Goal: Information Seeking & Learning: Learn about a topic

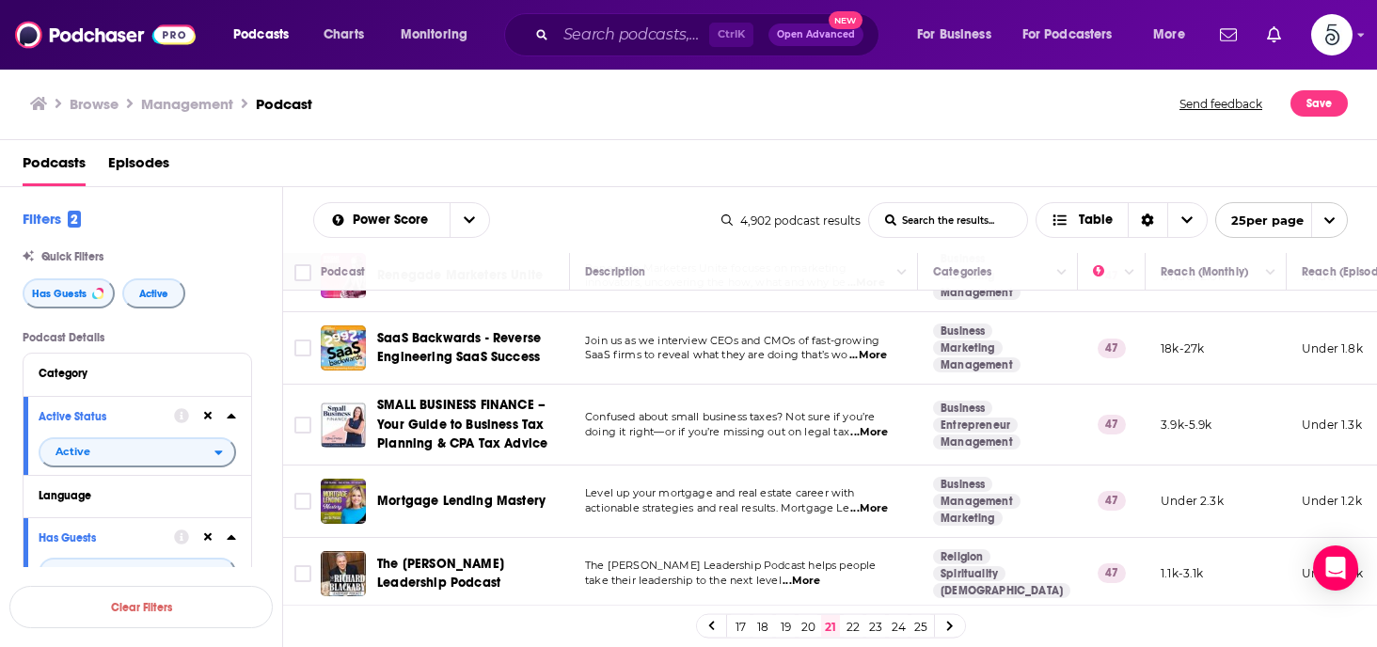
scroll to position [1517, 0]
click at [810, 574] on span "...More" at bounding box center [802, 581] width 38 height 15
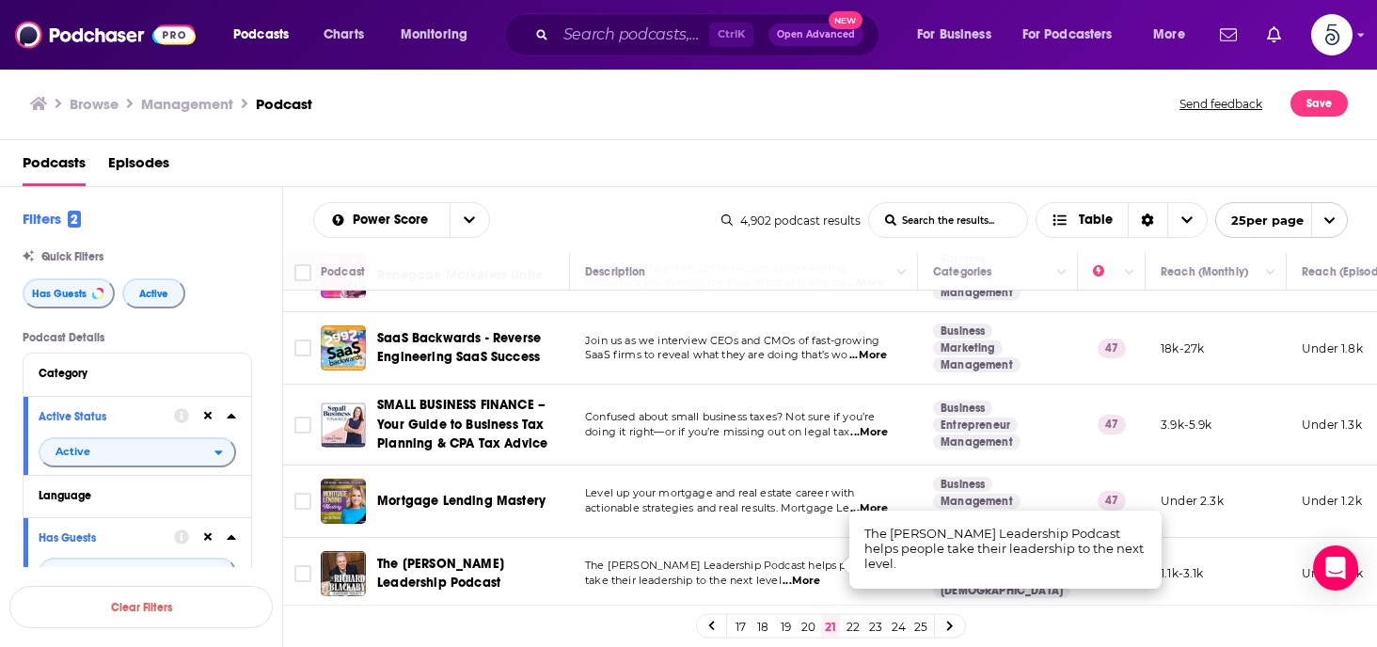
click at [810, 574] on span "...More" at bounding box center [802, 581] width 38 height 15
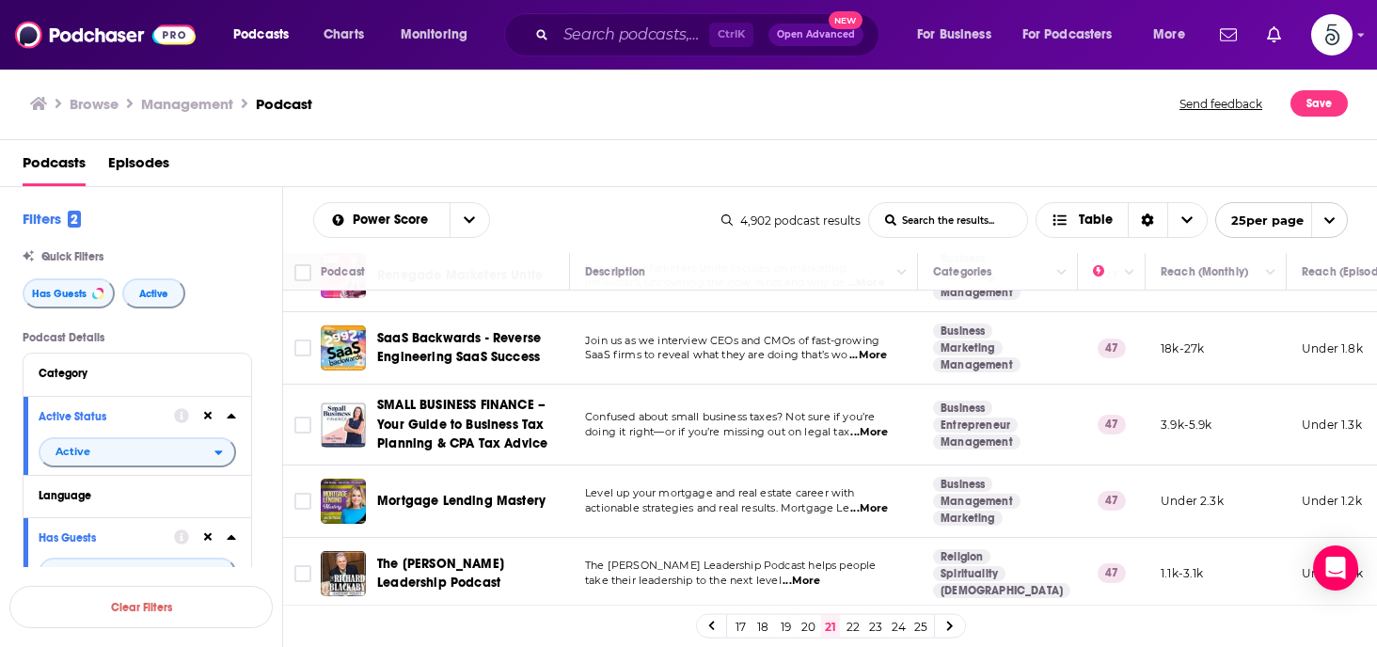
click at [850, 625] on link "22" at bounding box center [853, 626] width 19 height 23
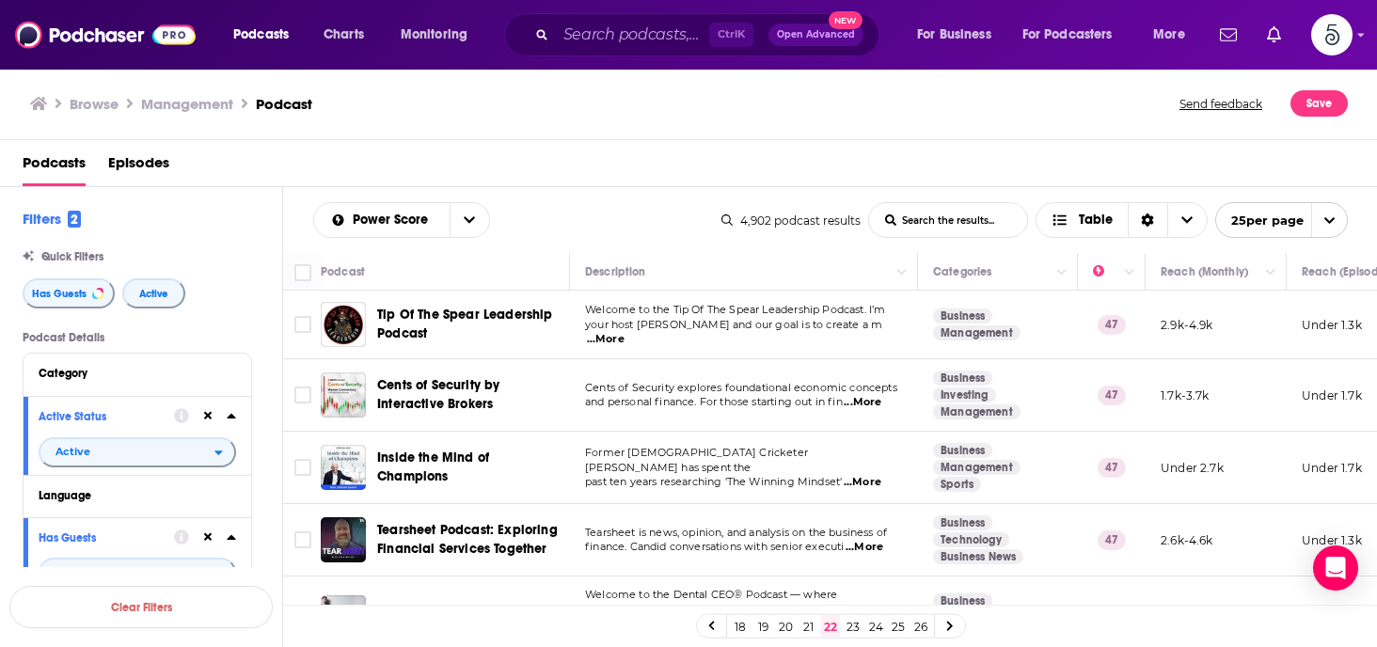
click at [625, 332] on span "...More" at bounding box center [606, 339] width 38 height 15
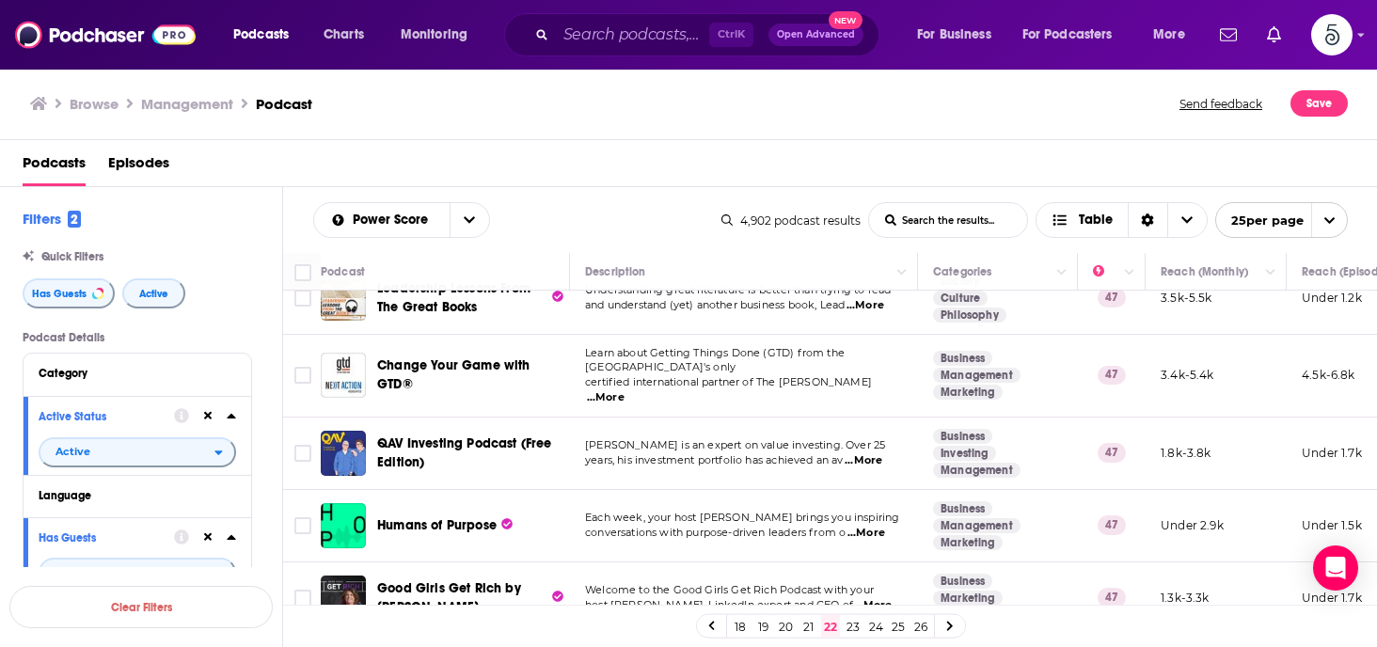
scroll to position [1532, 0]
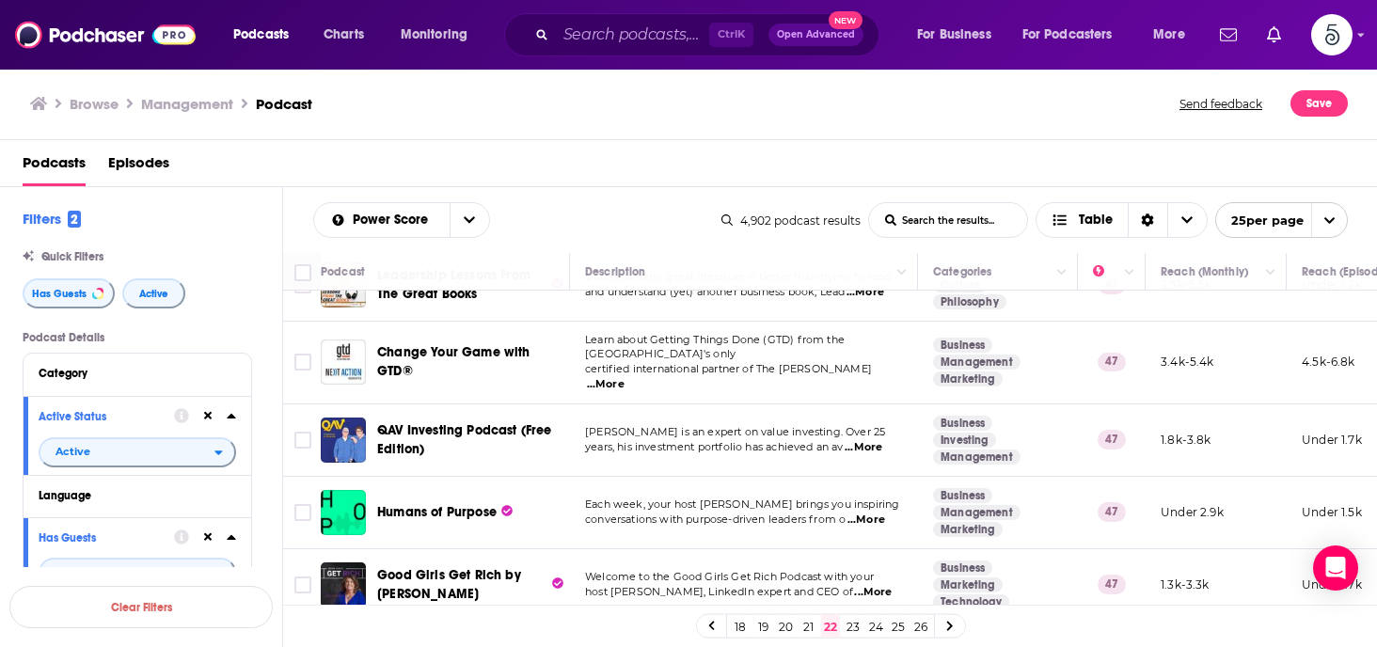
click at [877, 513] on span "...More" at bounding box center [867, 520] width 38 height 15
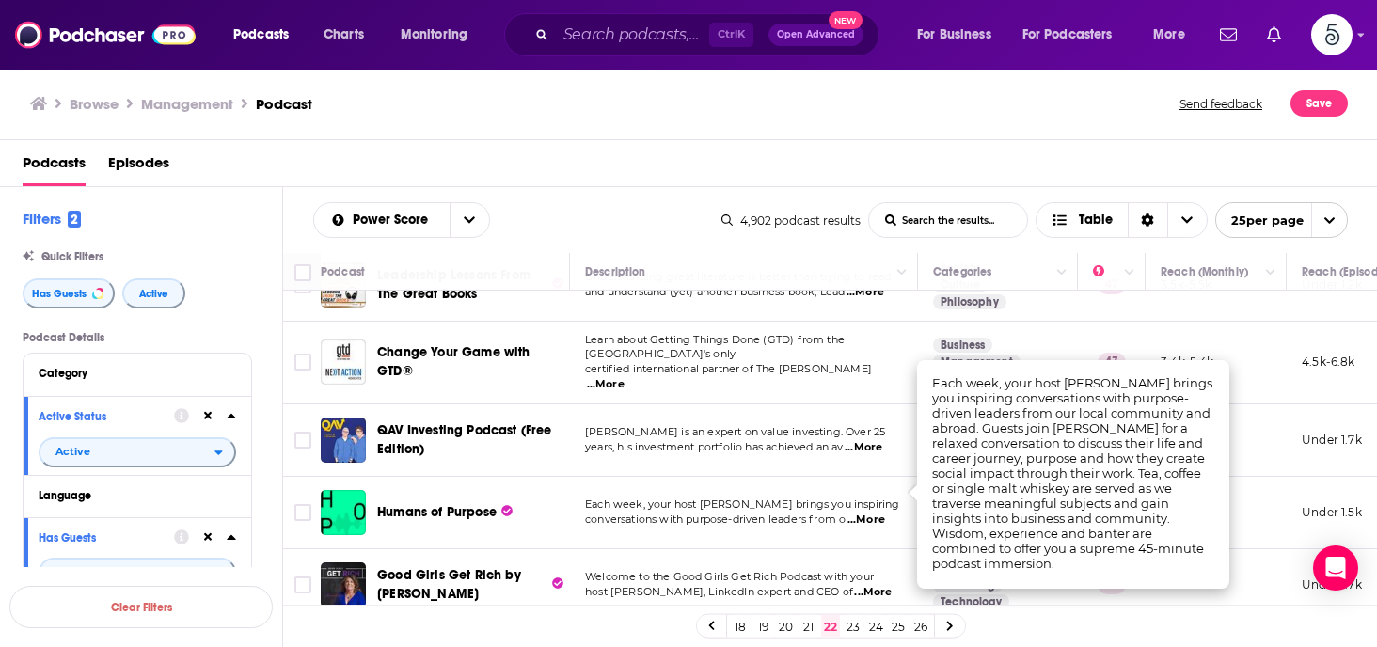
click at [877, 513] on span "...More" at bounding box center [867, 520] width 38 height 15
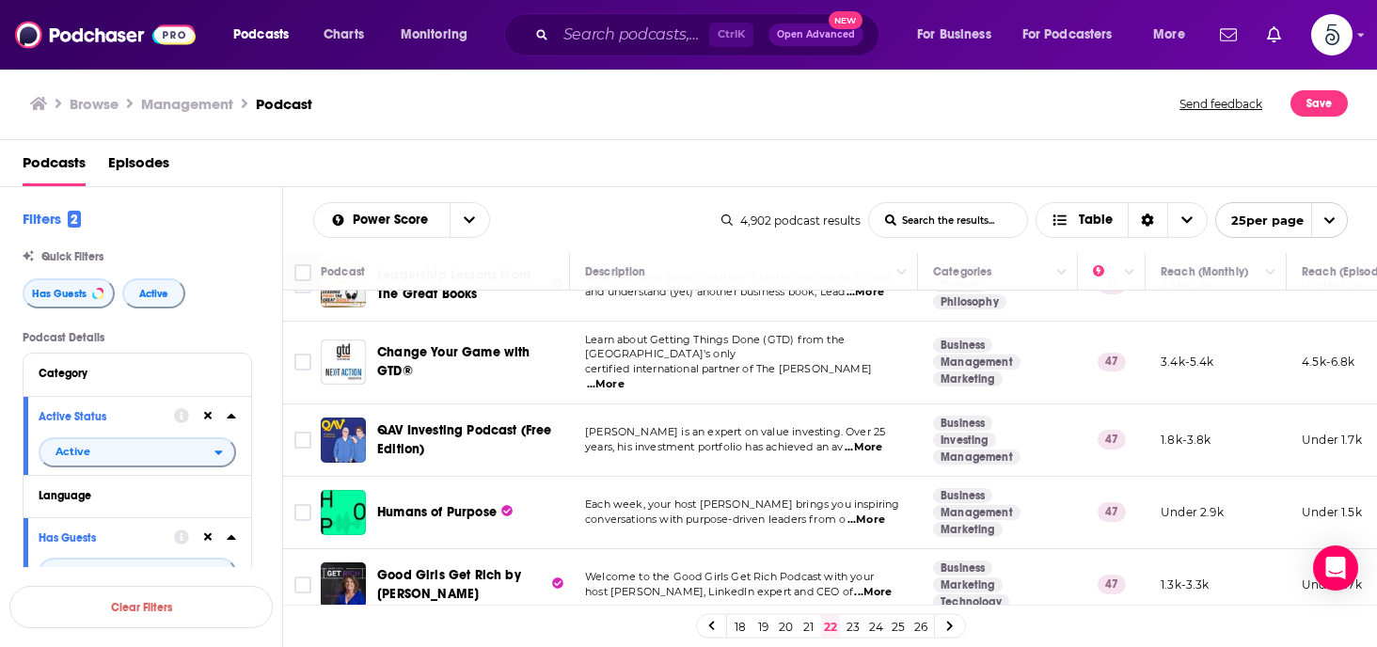
click at [849, 621] on link "23" at bounding box center [853, 626] width 19 height 23
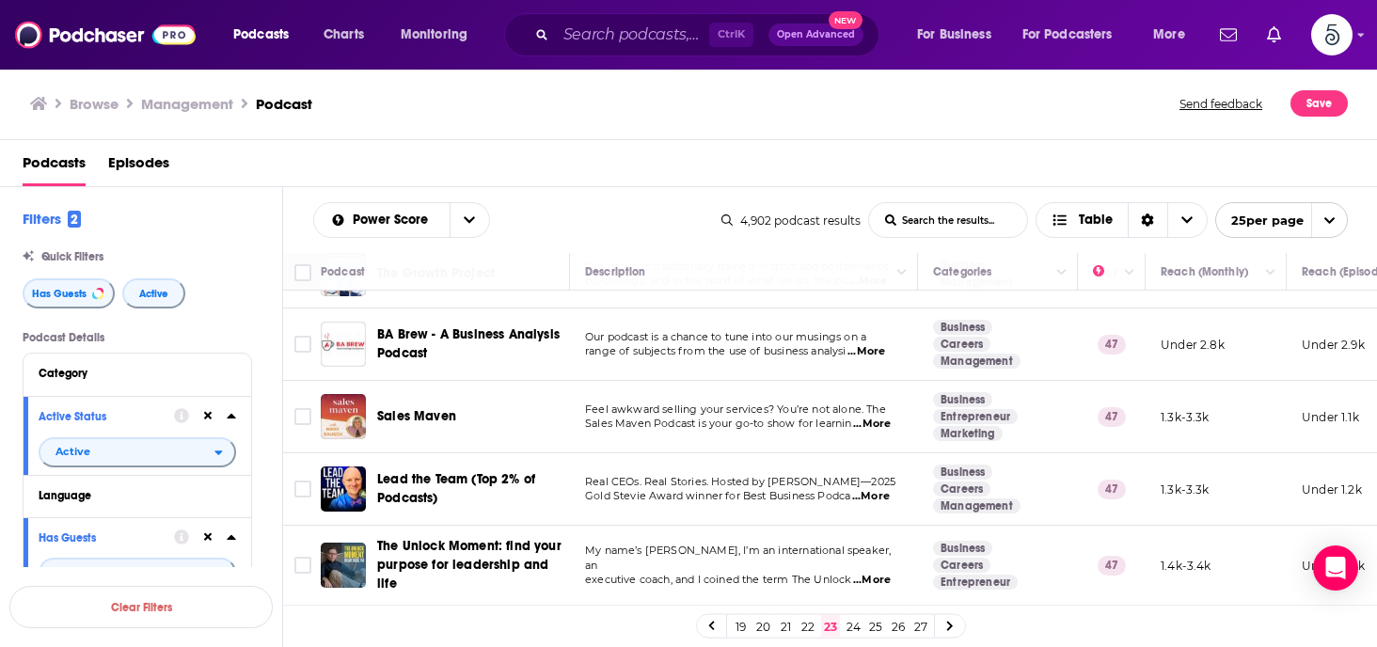
scroll to position [324, 0]
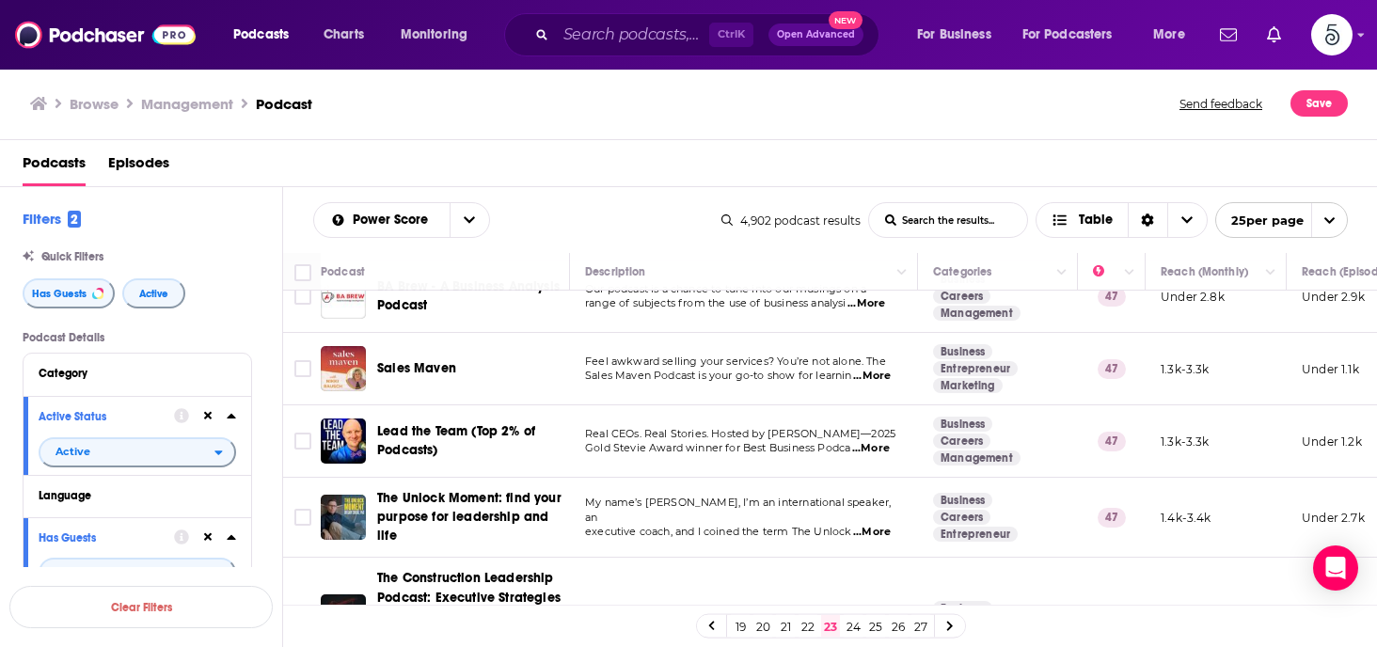
click at [883, 525] on span "...More" at bounding box center [872, 532] width 38 height 15
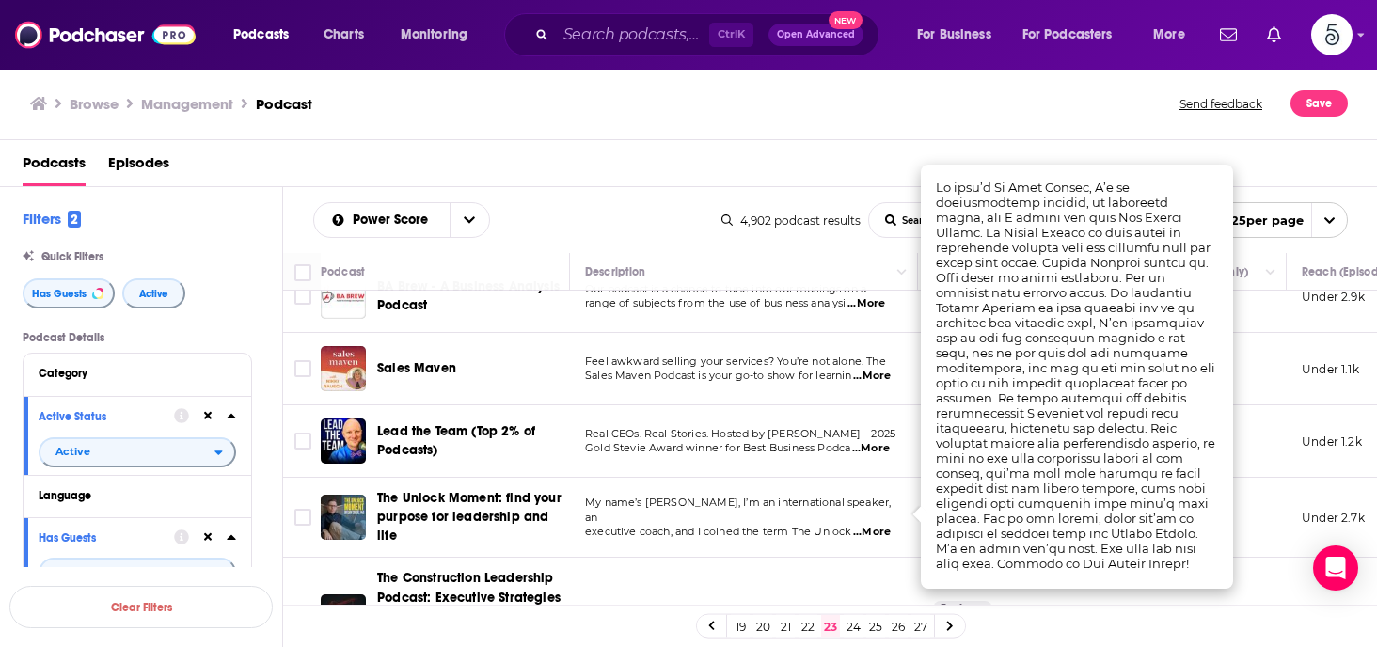
click at [886, 525] on span "...More" at bounding box center [872, 532] width 38 height 15
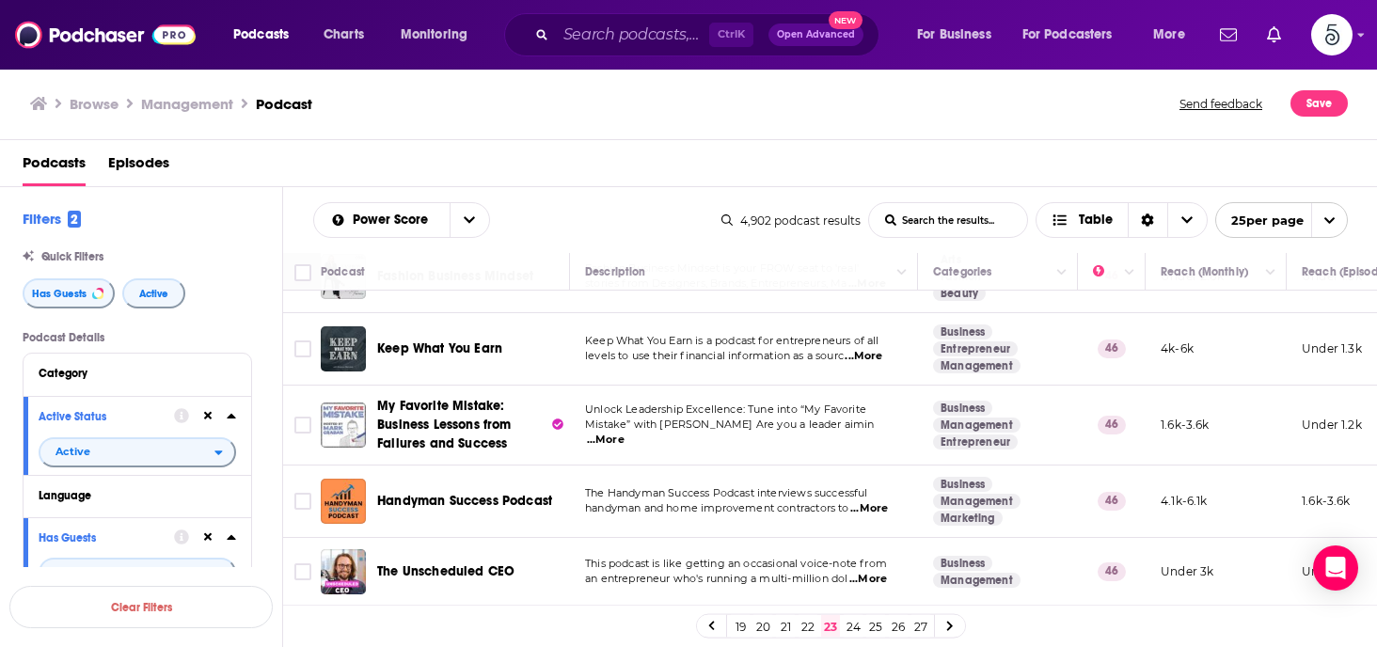
scroll to position [1102, 0]
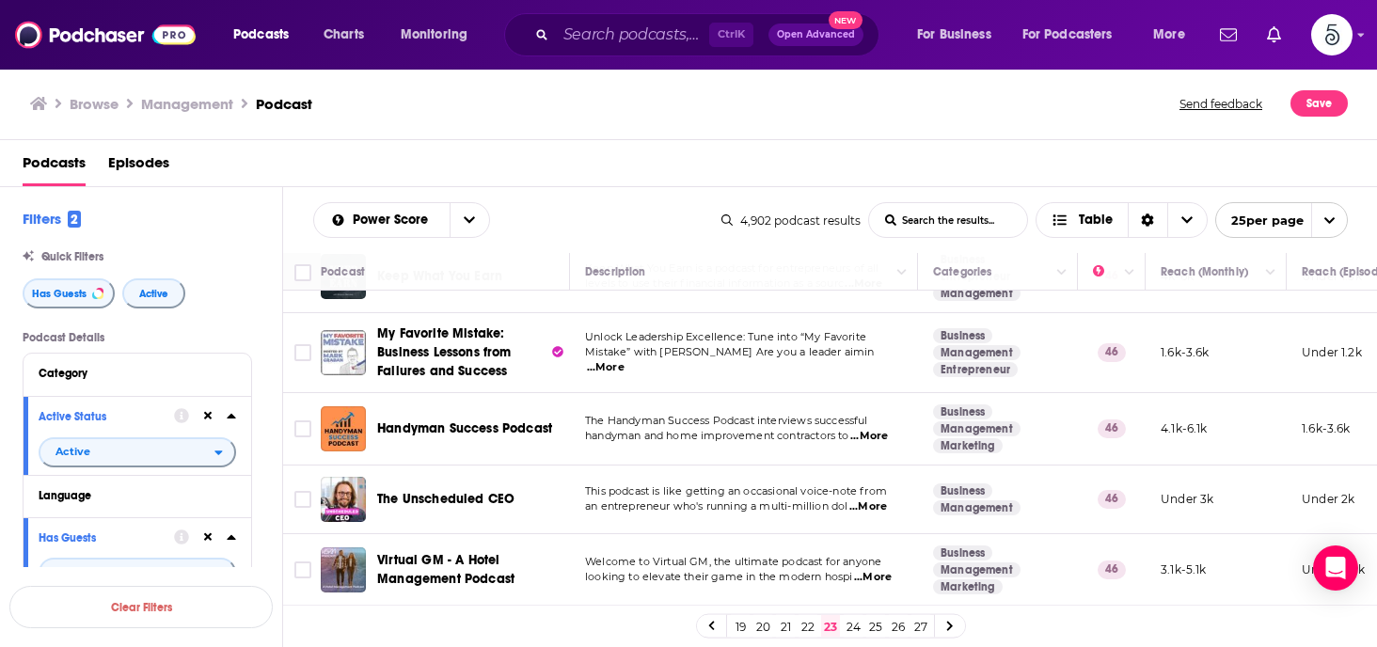
click at [874, 500] on span "...More" at bounding box center [869, 507] width 38 height 15
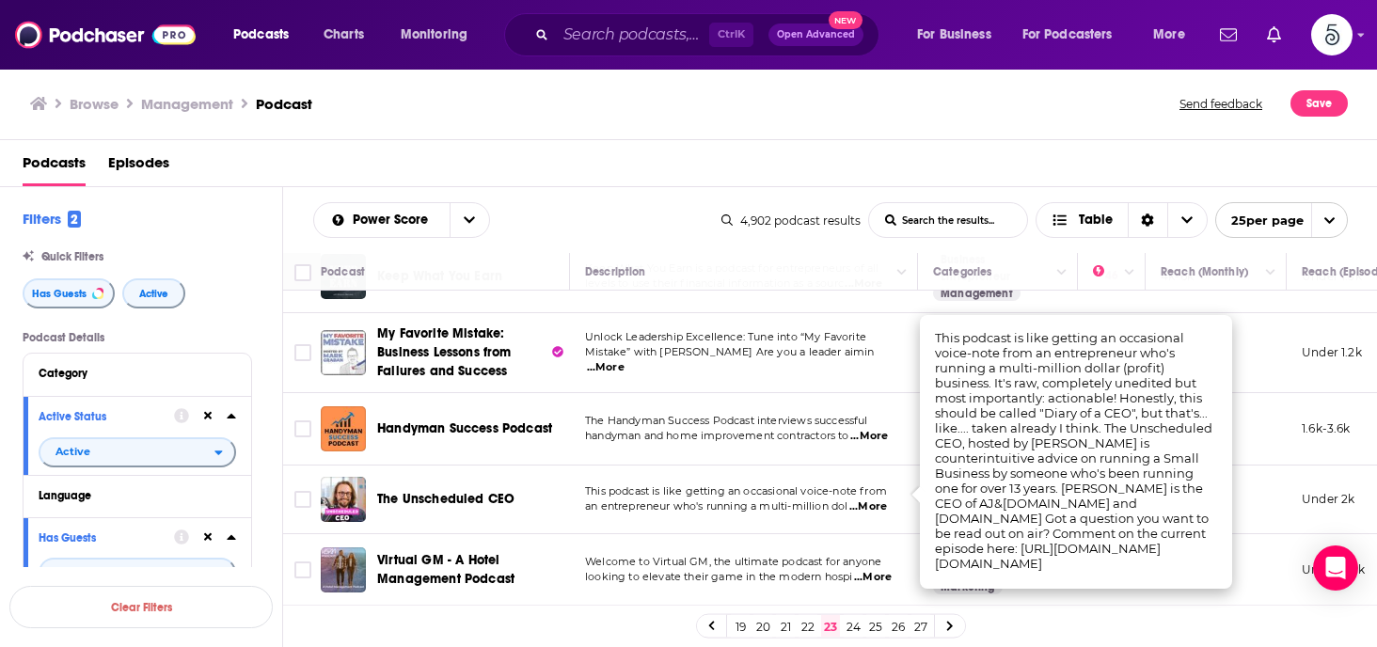
click at [866, 500] on span "...More" at bounding box center [869, 507] width 38 height 15
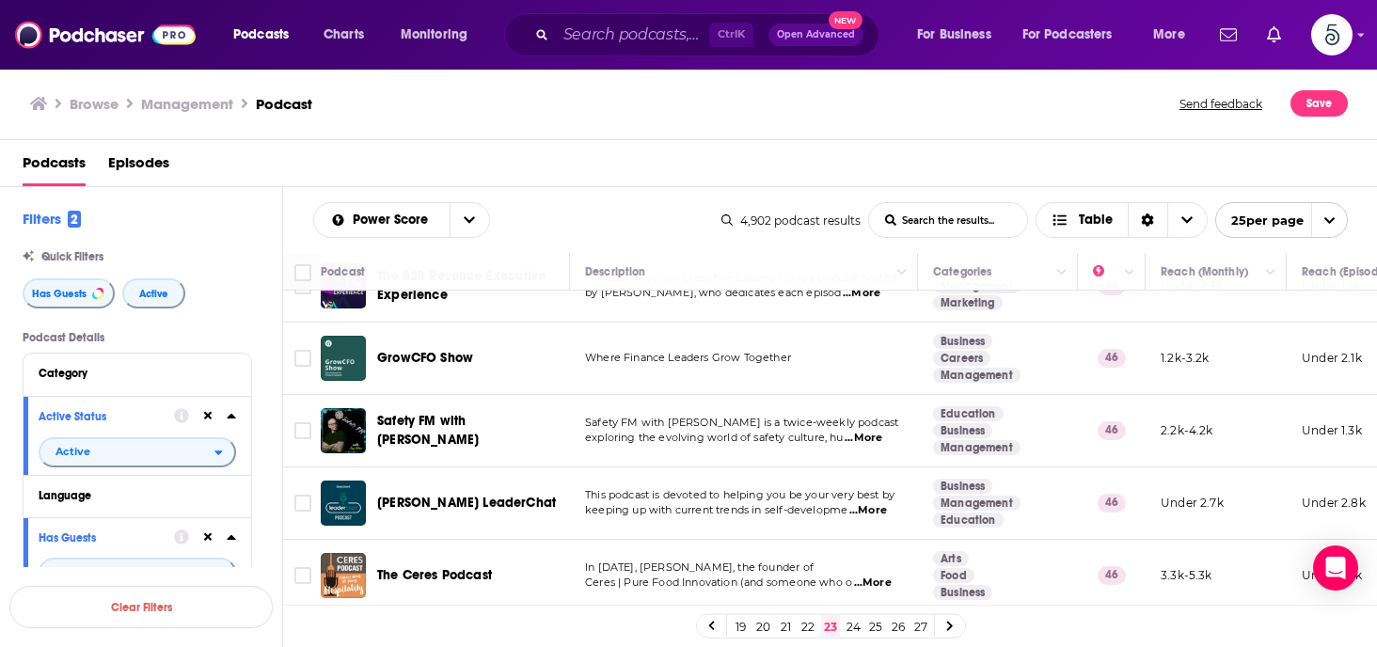
scroll to position [1607, 0]
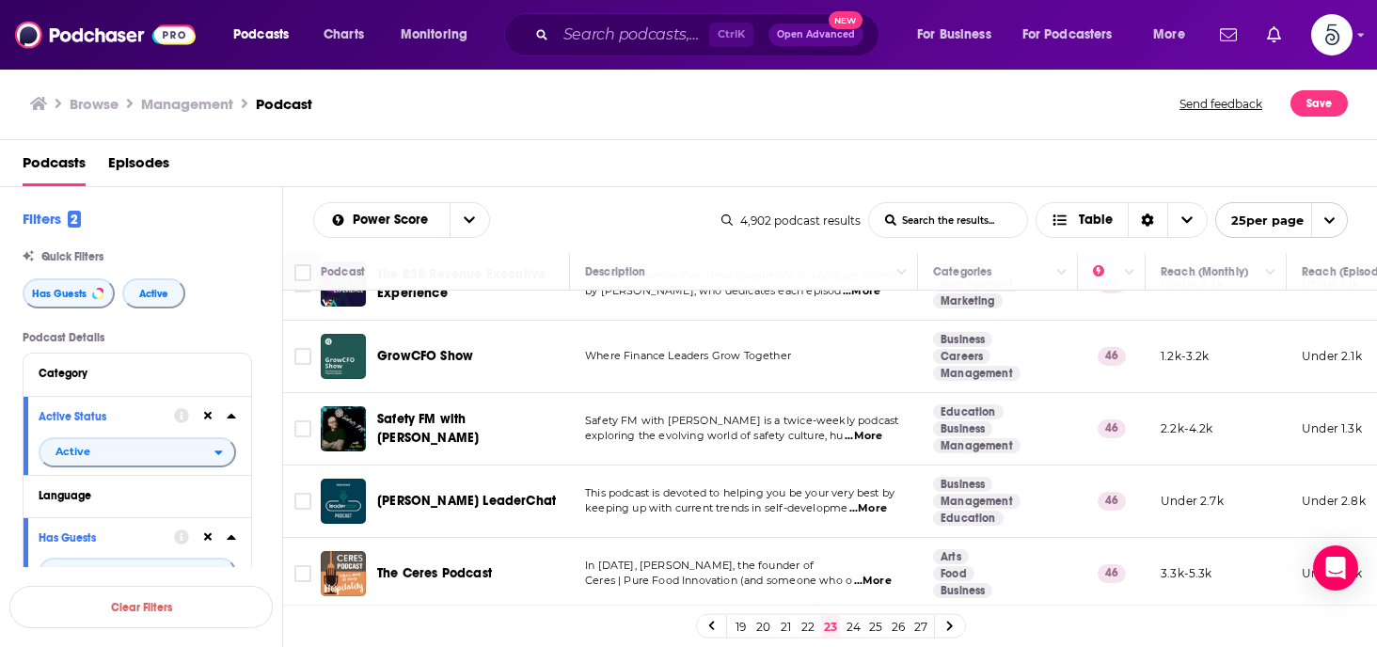
click at [872, 501] on span "...More" at bounding box center [869, 508] width 38 height 15
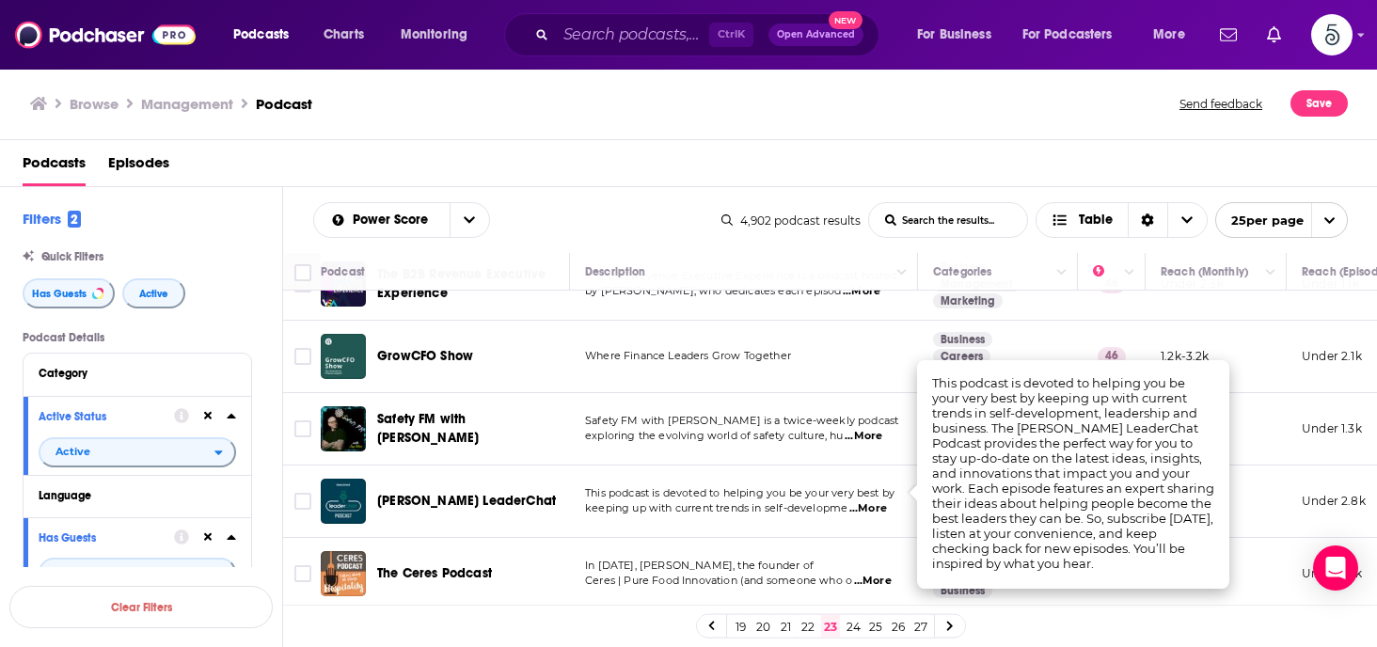
click at [872, 501] on span "...More" at bounding box center [869, 508] width 38 height 15
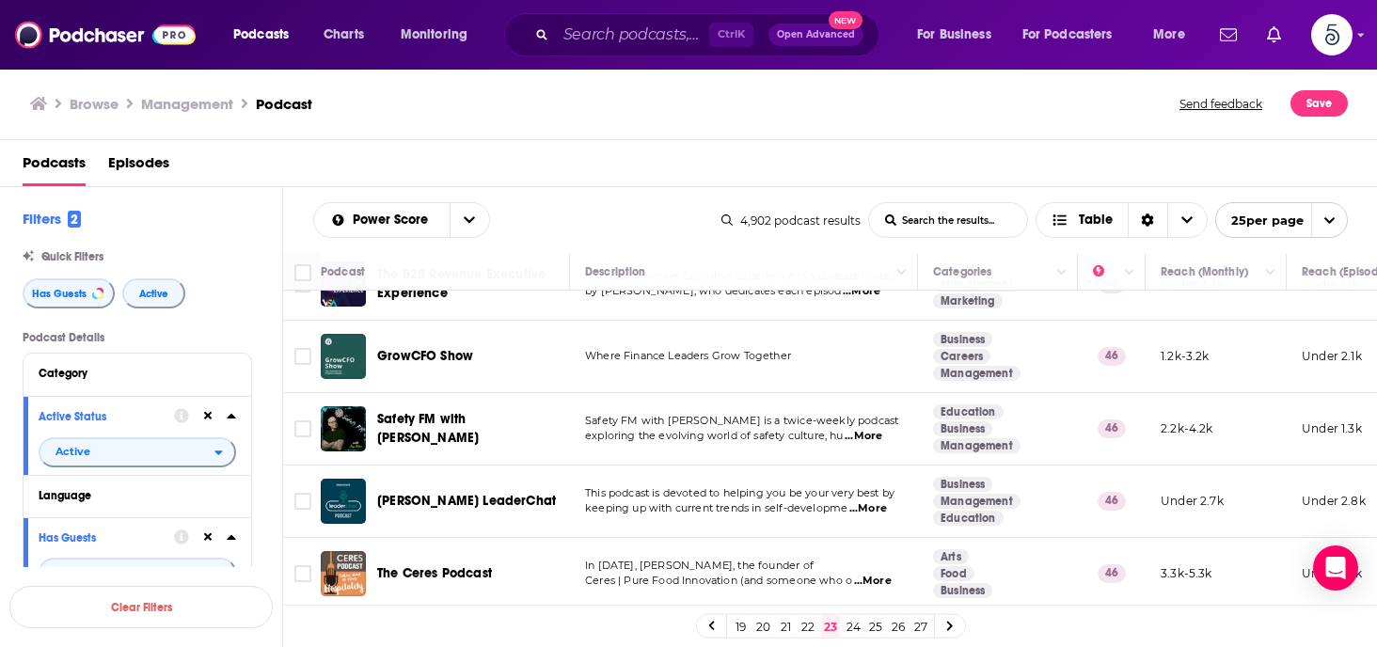
click at [854, 622] on link "24" at bounding box center [853, 626] width 19 height 23
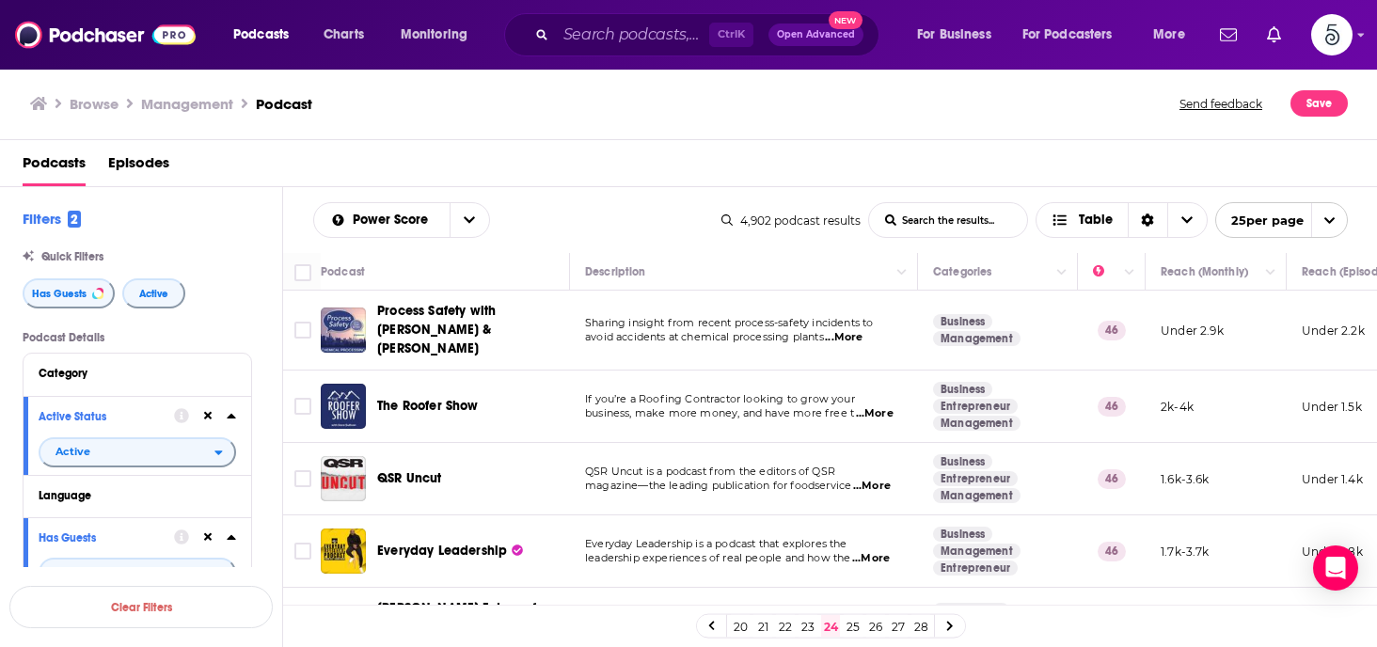
click at [877, 551] on span "...More" at bounding box center [871, 558] width 38 height 15
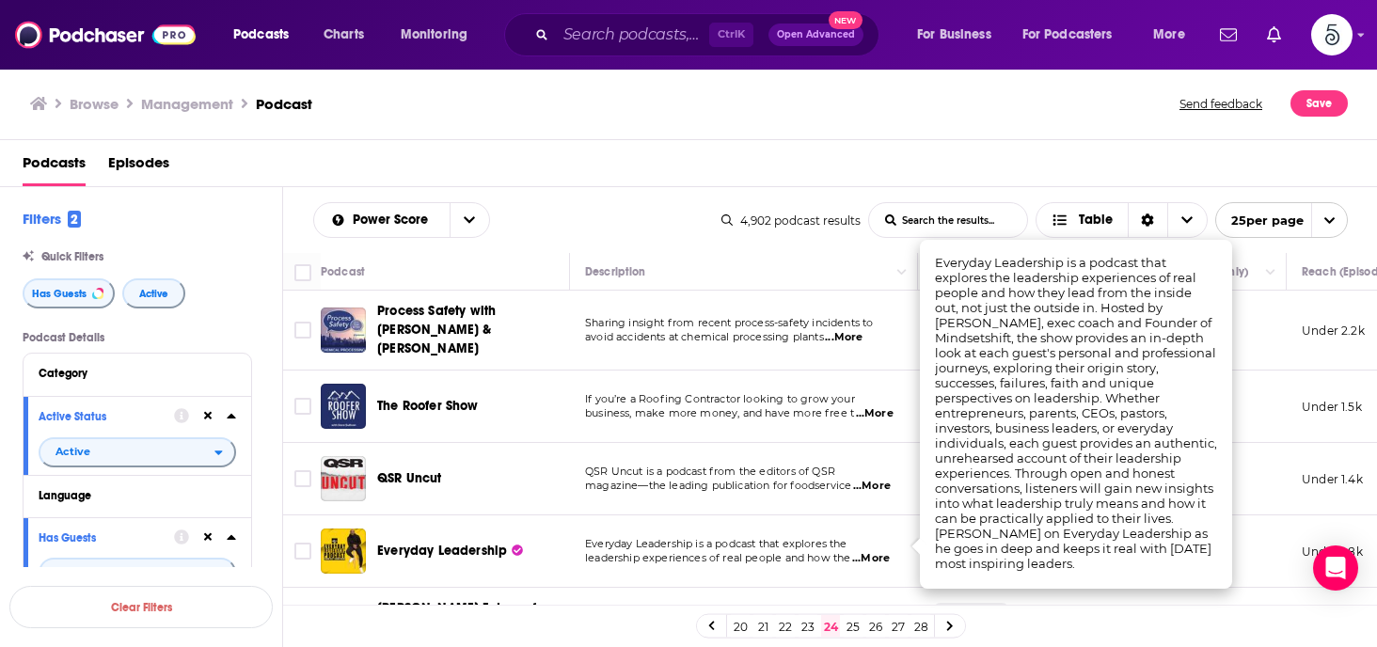
click at [877, 551] on span "...More" at bounding box center [871, 558] width 38 height 15
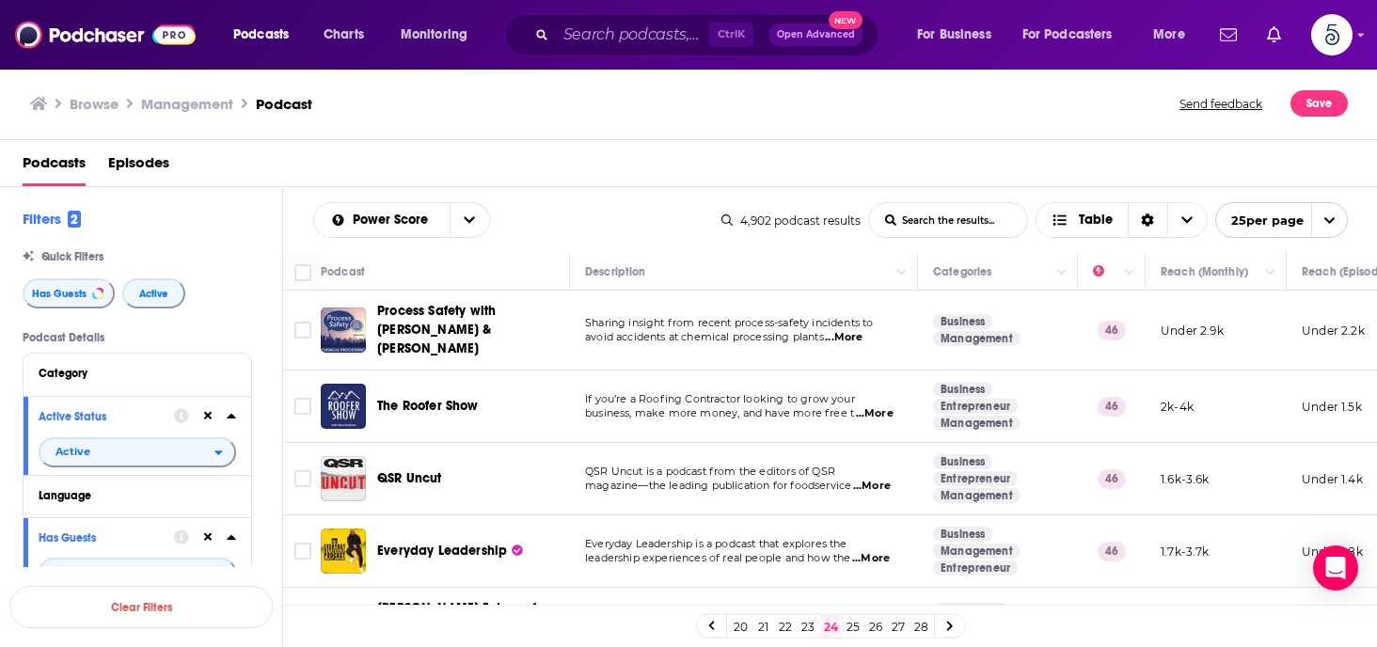
scroll to position [92, 0]
